Goal: Check status: Check status

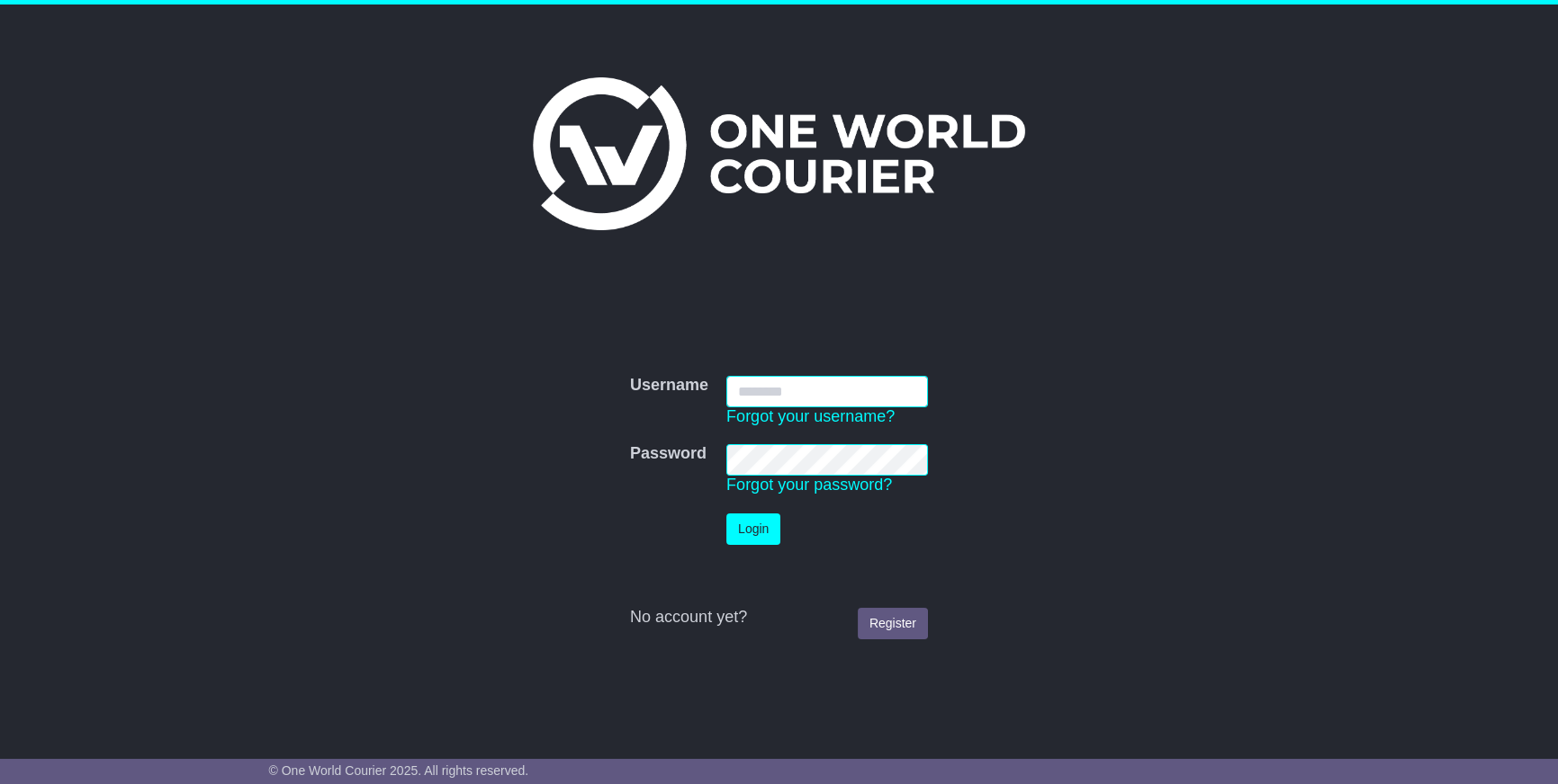
type input "**********"
click at [761, 536] on button "Login" at bounding box center [753, 529] width 54 height 32
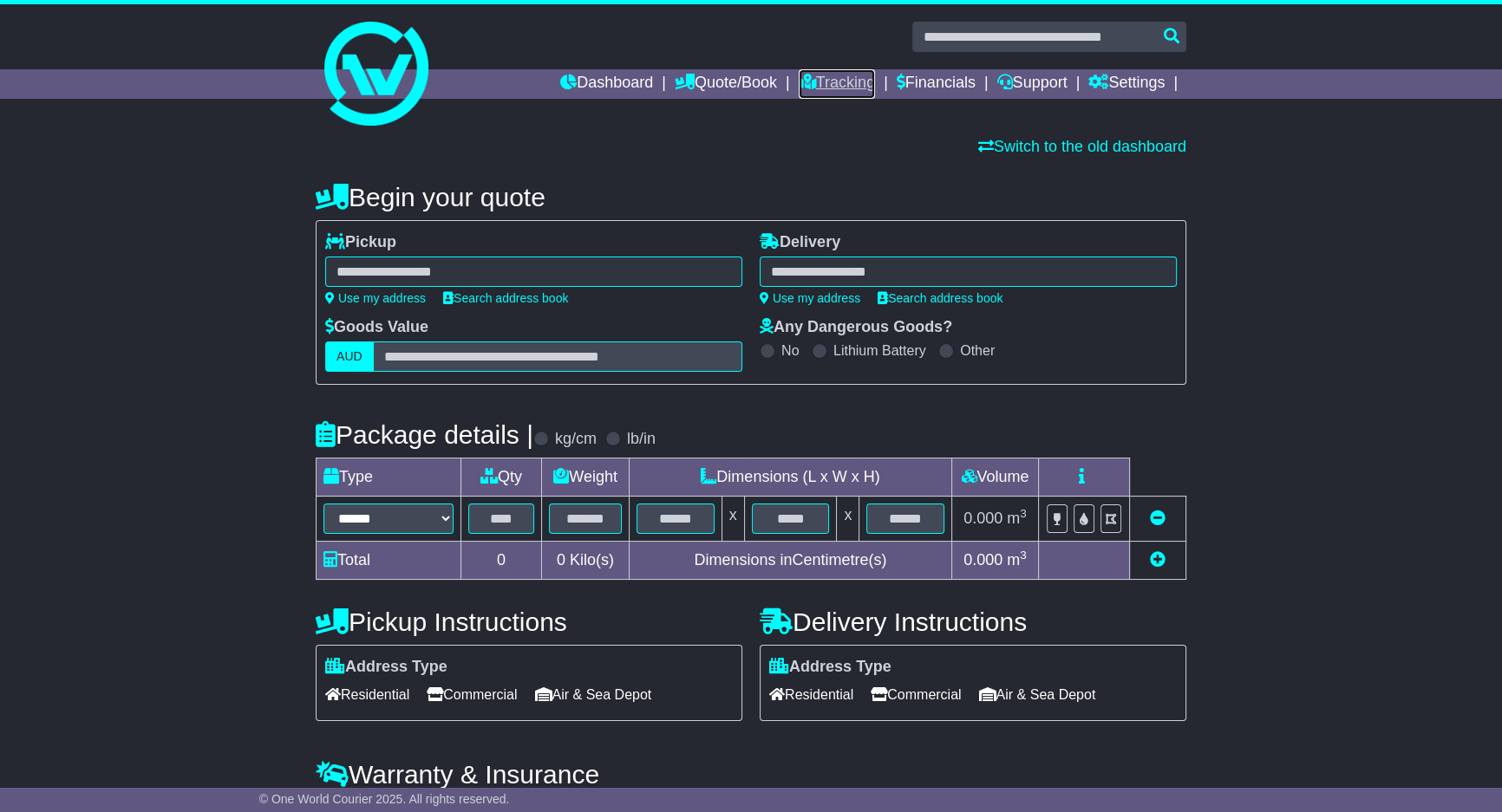
click at [808, 94] on link "Tracking" at bounding box center [837, 84] width 76 height 30
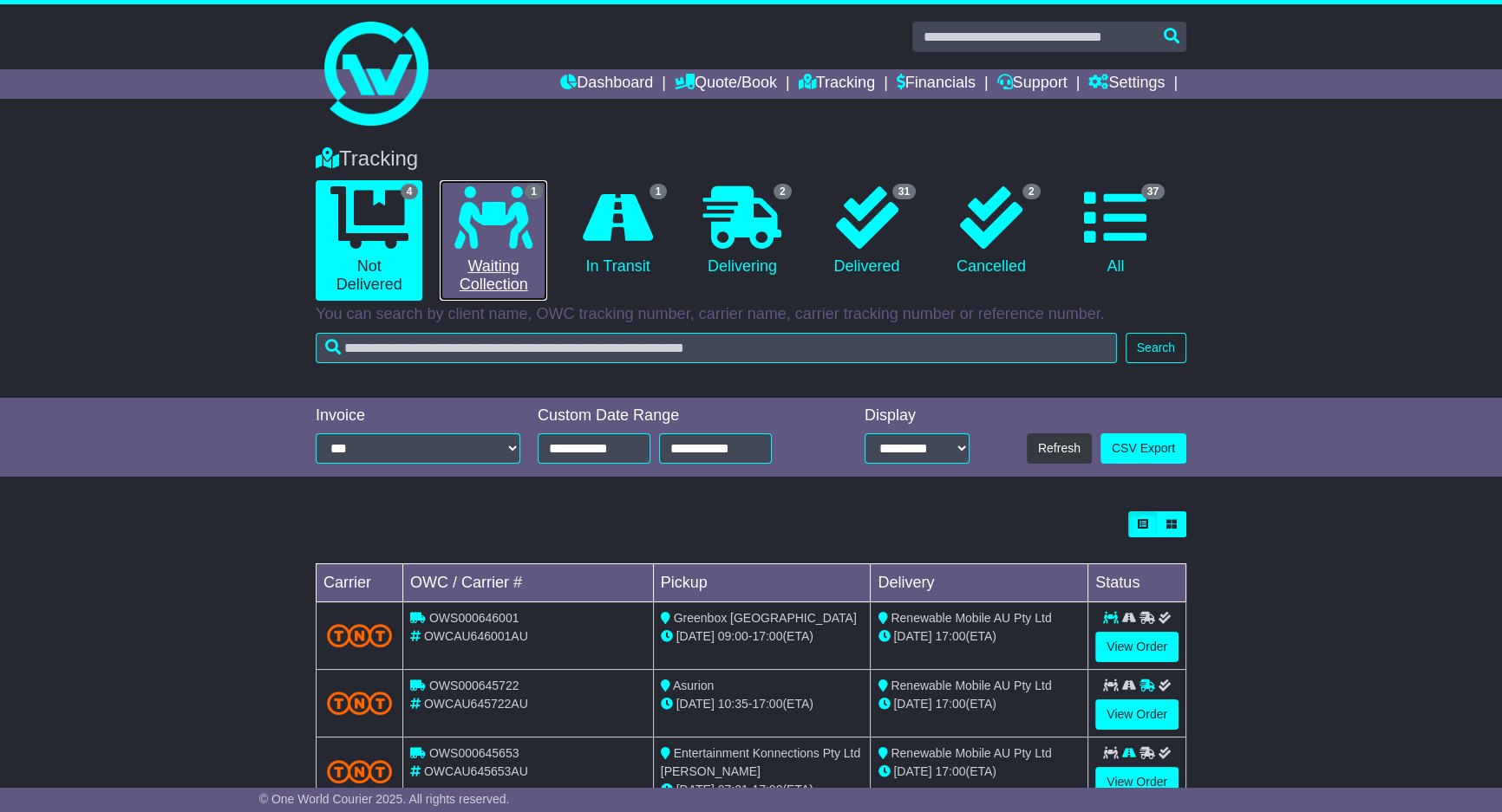
click at [512, 257] on link "1 Waiting Collection" at bounding box center [492, 240] width 106 height 120
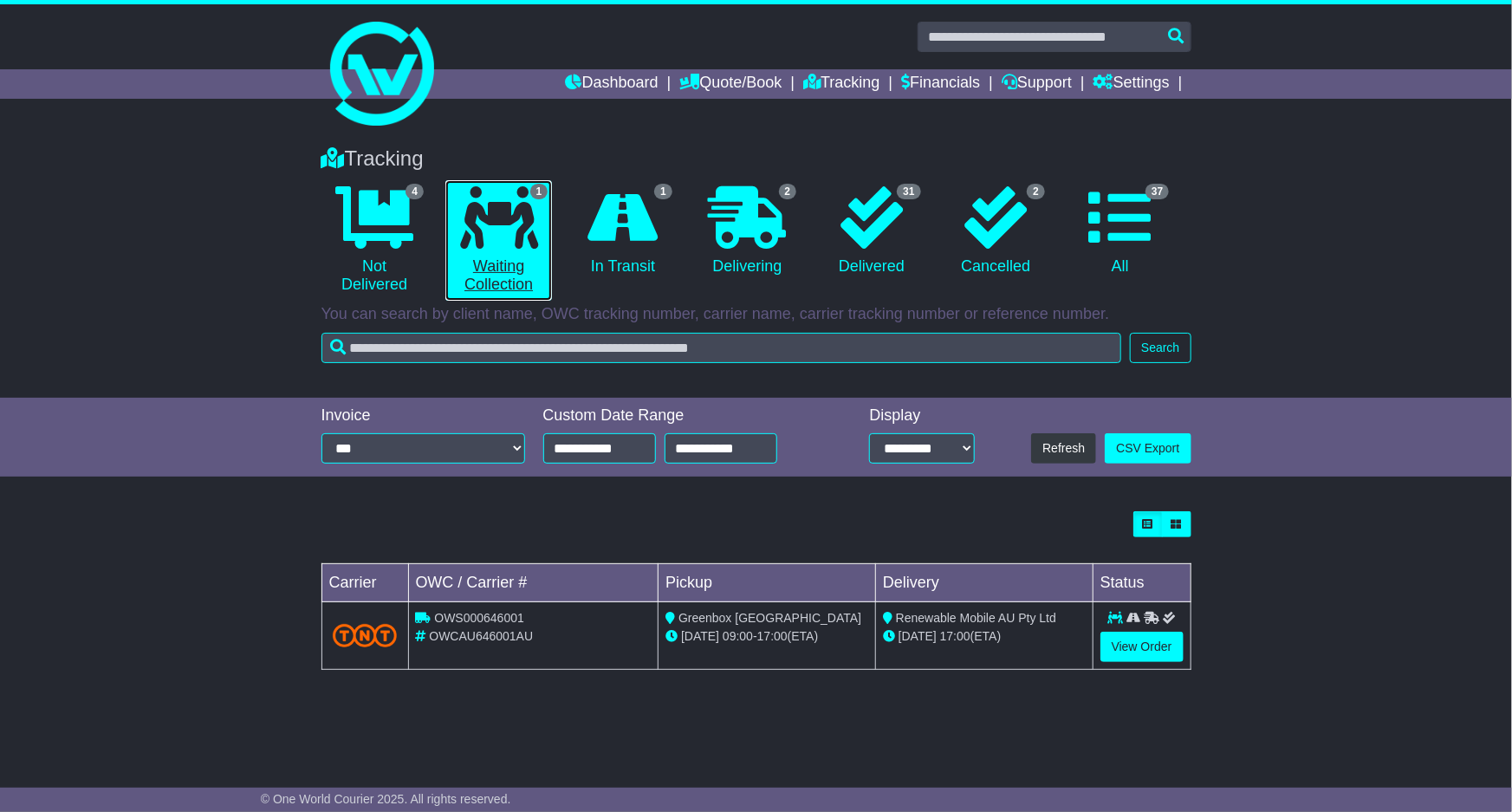
click at [512, 241] on icon at bounding box center [499, 217] width 78 height 62
click at [638, 286] on li "1 In Transit" at bounding box center [622, 240] width 124 height 120
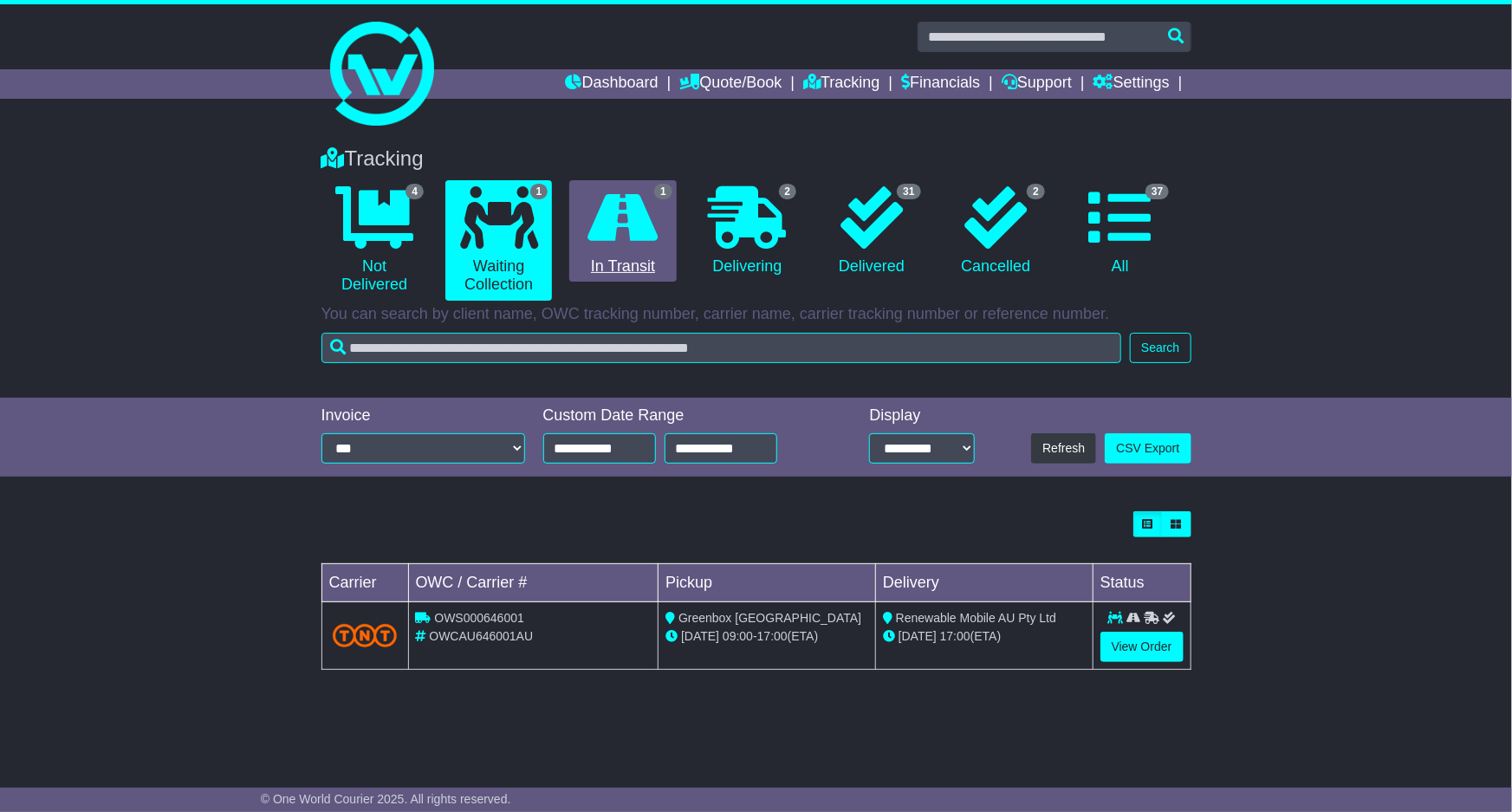
click at [644, 270] on li "1 In Transit" at bounding box center [622, 240] width 124 height 120
click at [646, 259] on link "1 In Transit" at bounding box center [622, 231] width 106 height 102
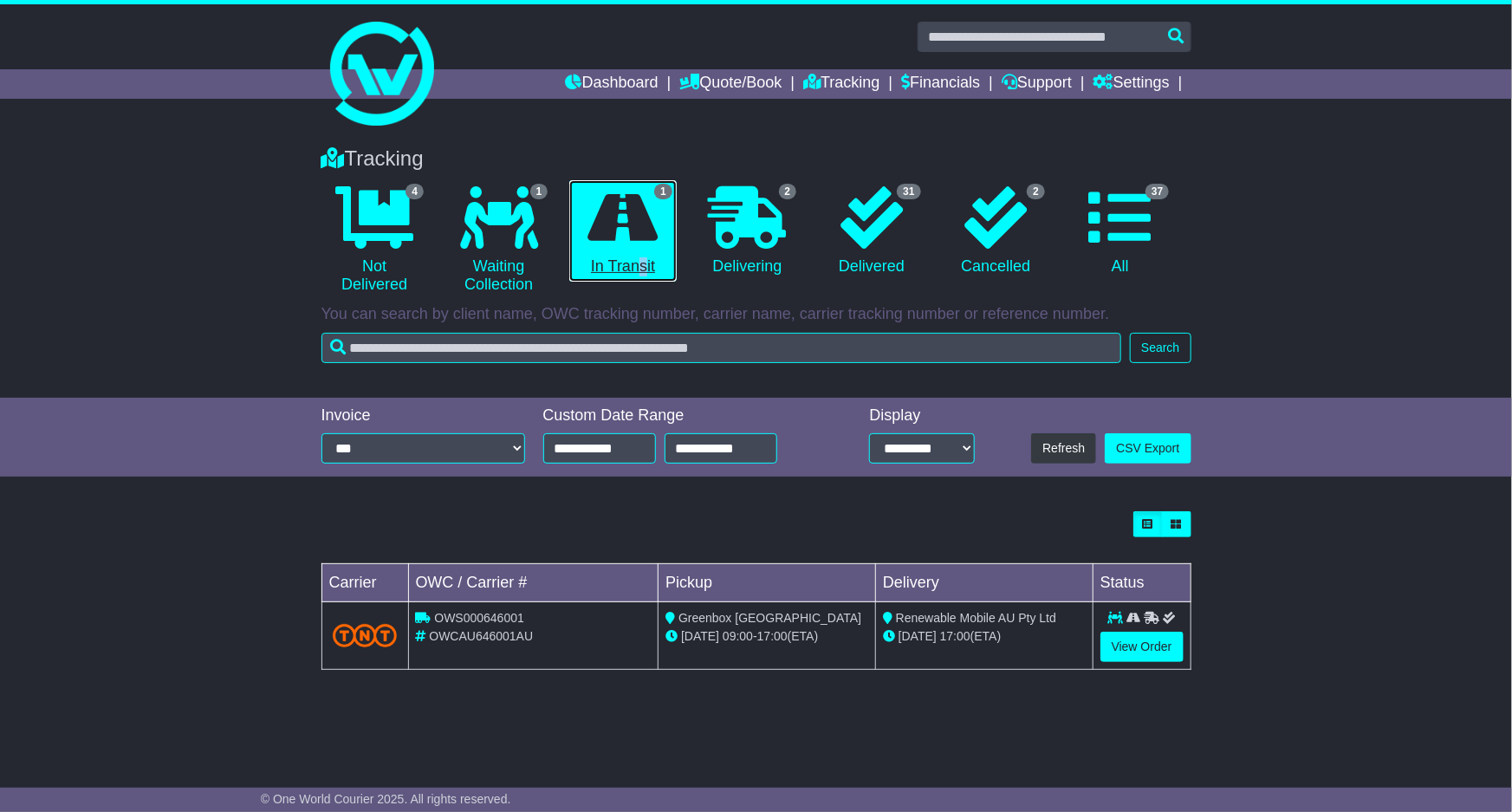
click at [646, 259] on link "1 In Transit" at bounding box center [622, 231] width 106 height 102
drag, startPoint x: 646, startPoint y: 259, endPoint x: 648, endPoint y: 247, distance: 12.2
click at [648, 247] on link "1 In Transit" at bounding box center [622, 231] width 106 height 102
click at [649, 245] on icon at bounding box center [624, 217] width 70 height 62
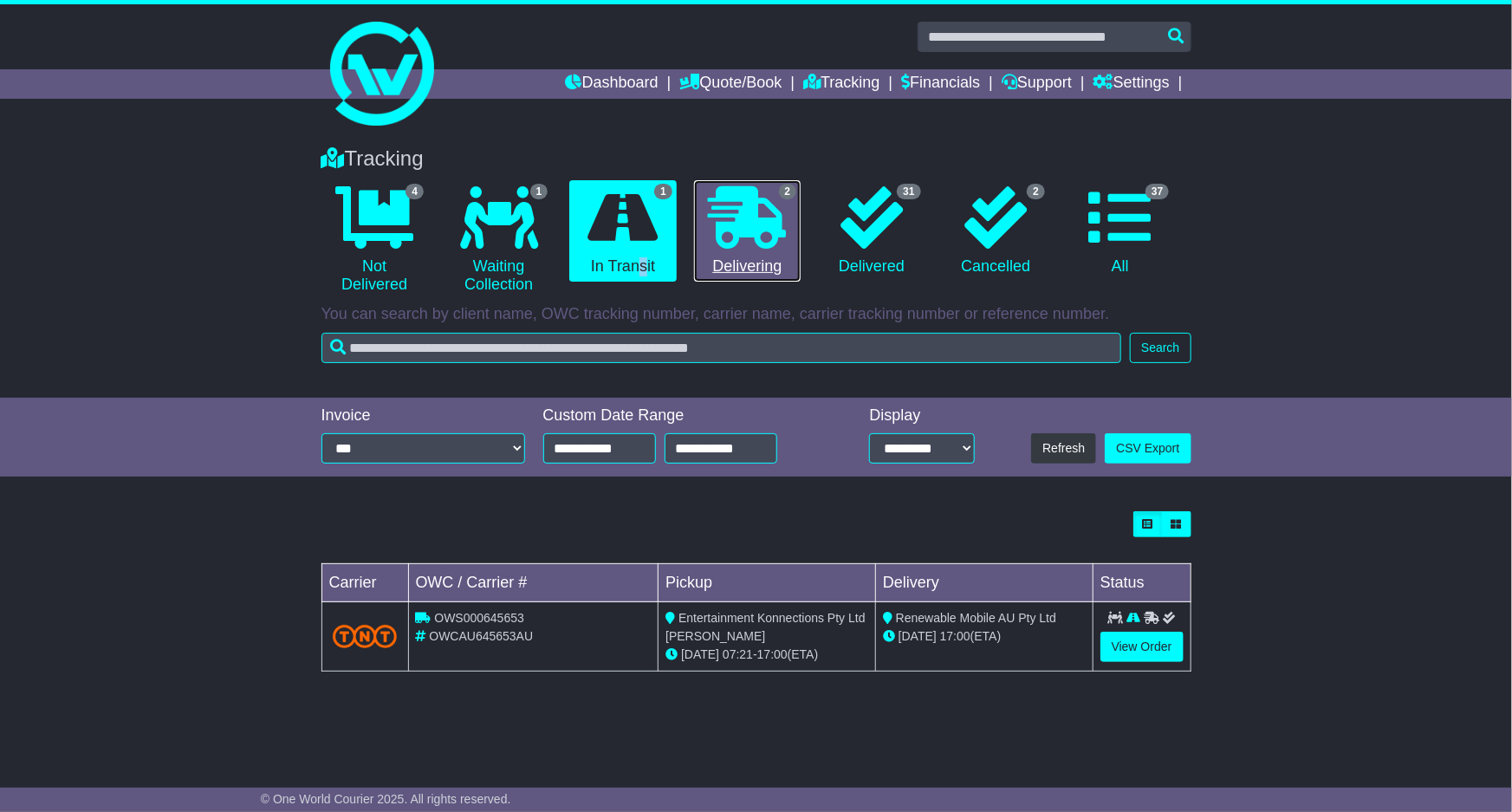
click at [766, 228] on icon at bounding box center [747, 217] width 78 height 62
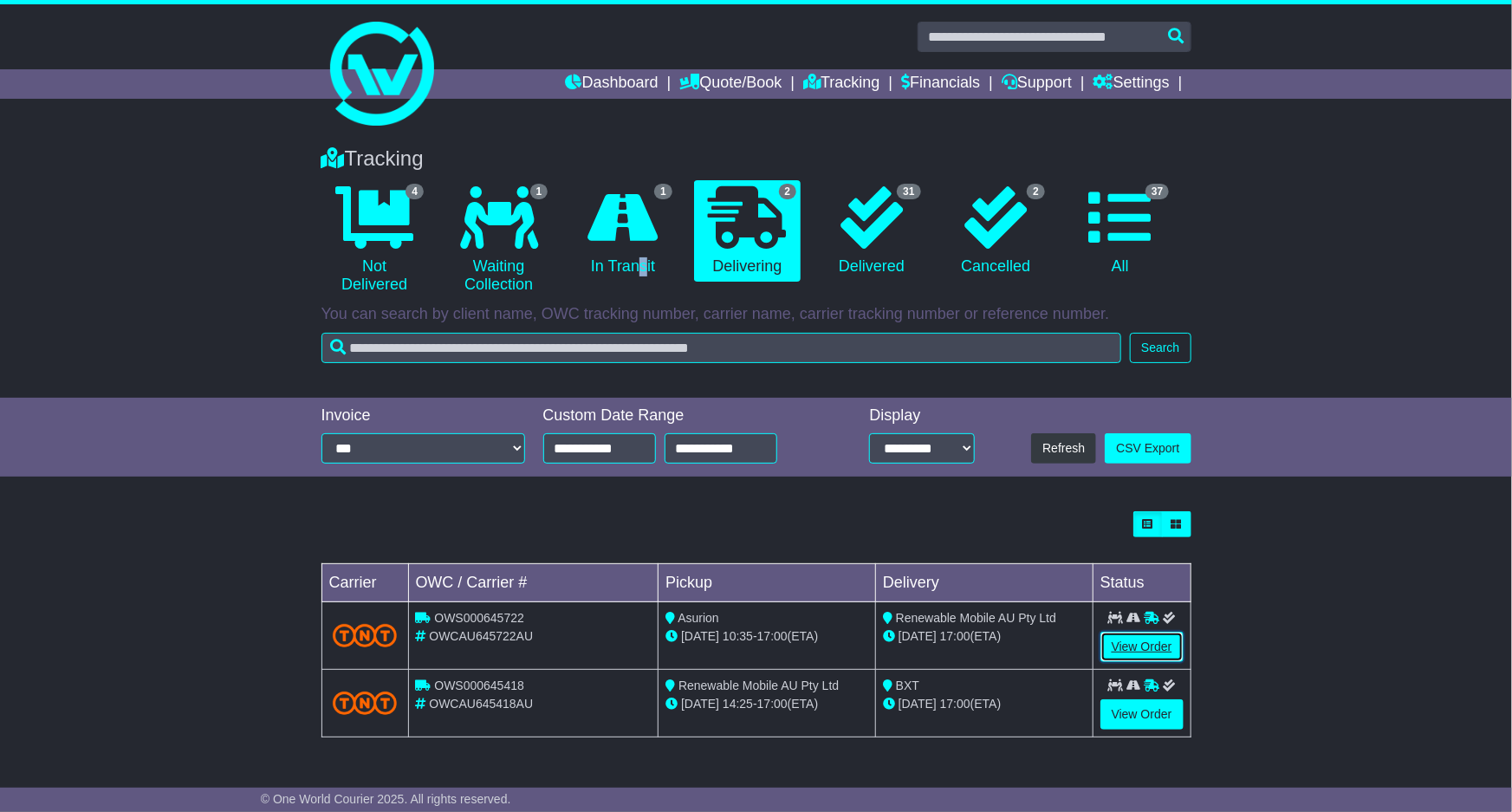
click at [1131, 641] on link "View Order" at bounding box center [1142, 647] width 83 height 31
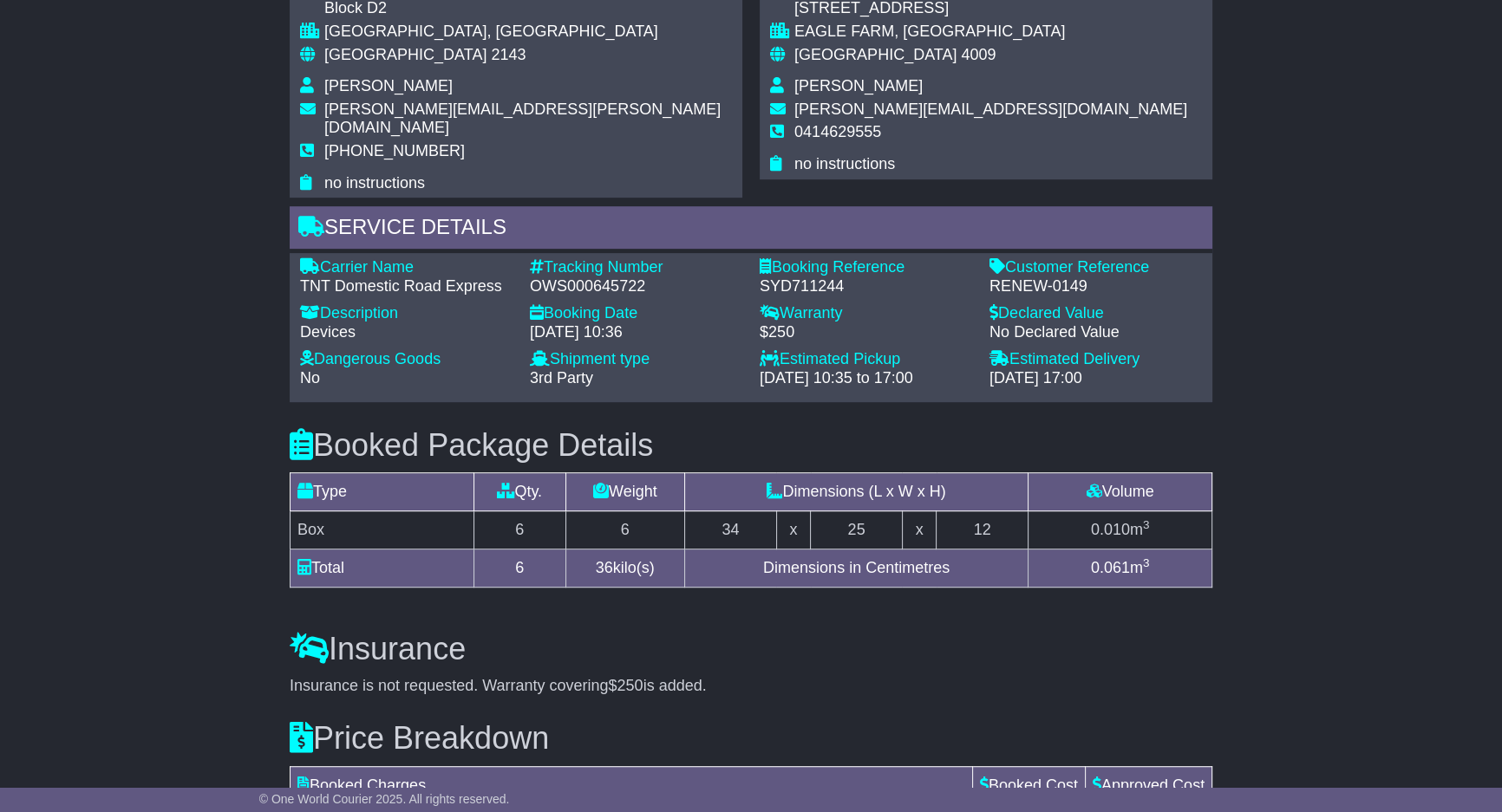
scroll to position [1050, 0]
